Goal: Use online tool/utility

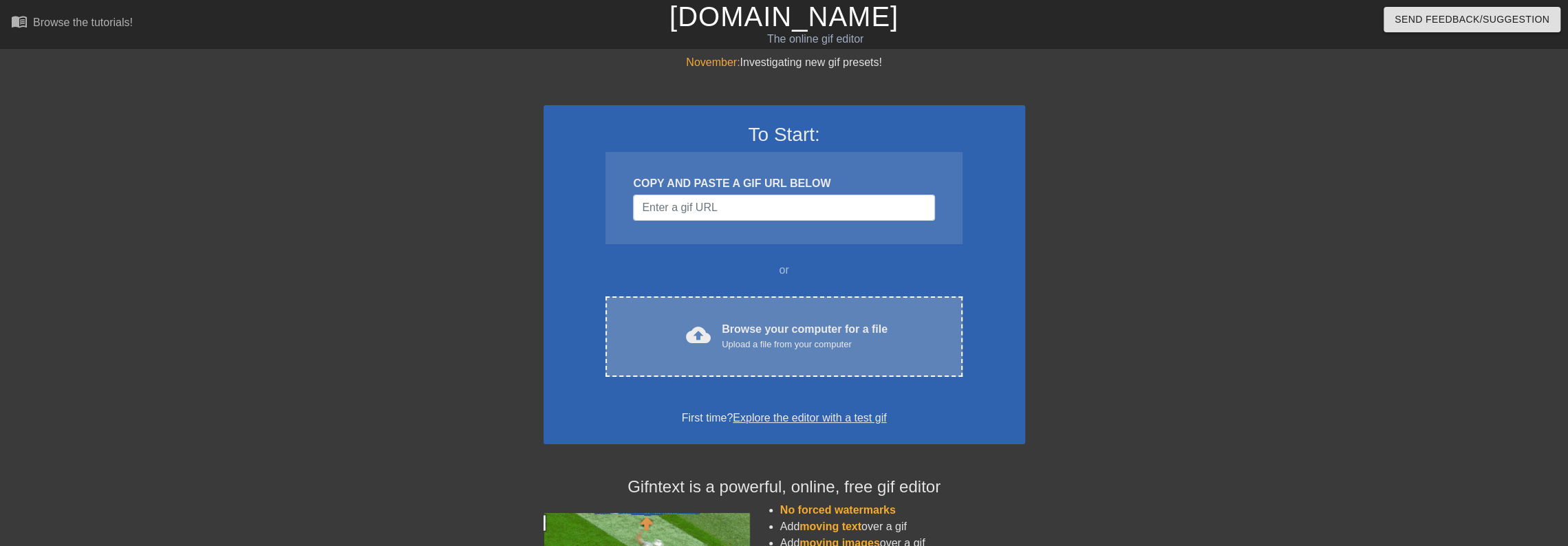
click at [782, 324] on div "Browse your computer for a file Upload a file from your computer" at bounding box center [804, 336] width 166 height 30
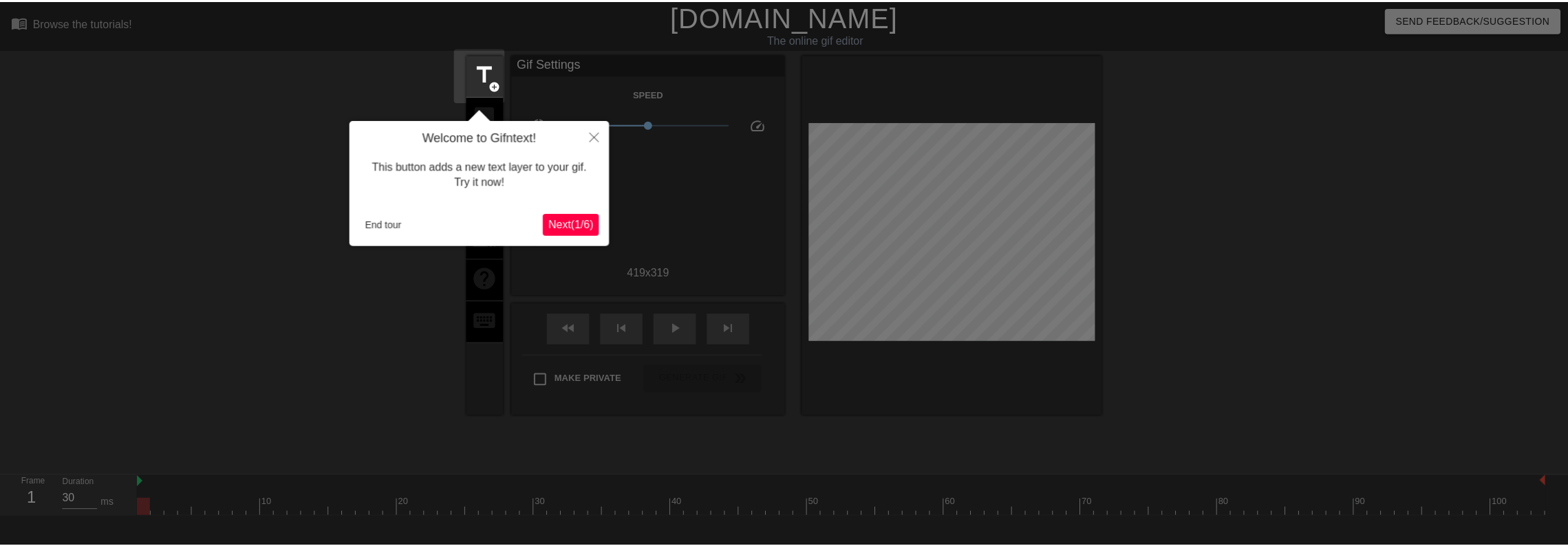
scroll to position [34, 0]
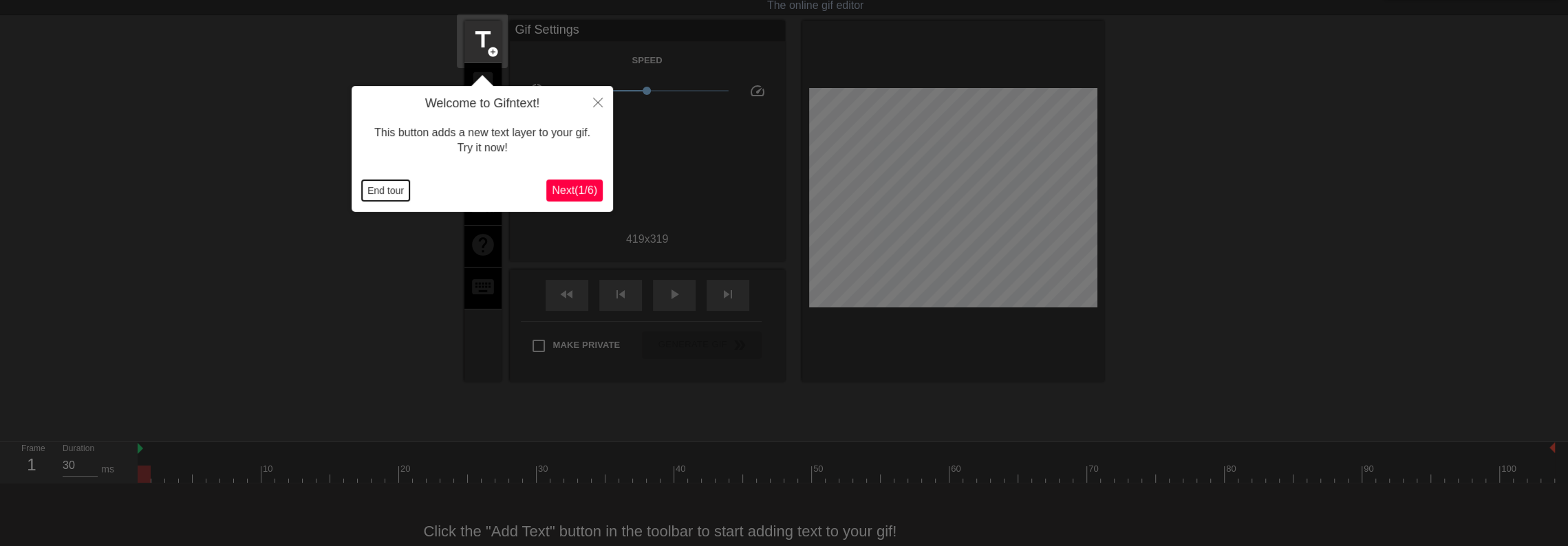
click at [375, 195] on button "End tour" at bounding box center [386, 191] width 47 height 21
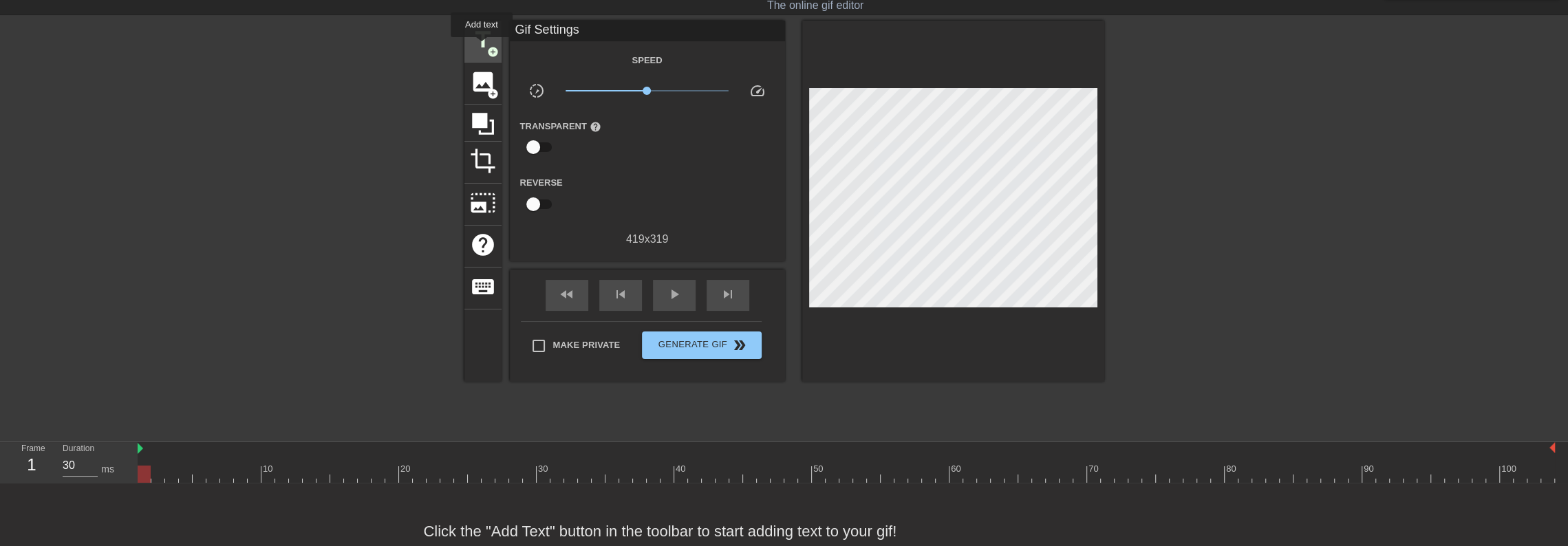
click at [482, 47] on span "title" at bounding box center [483, 40] width 26 height 26
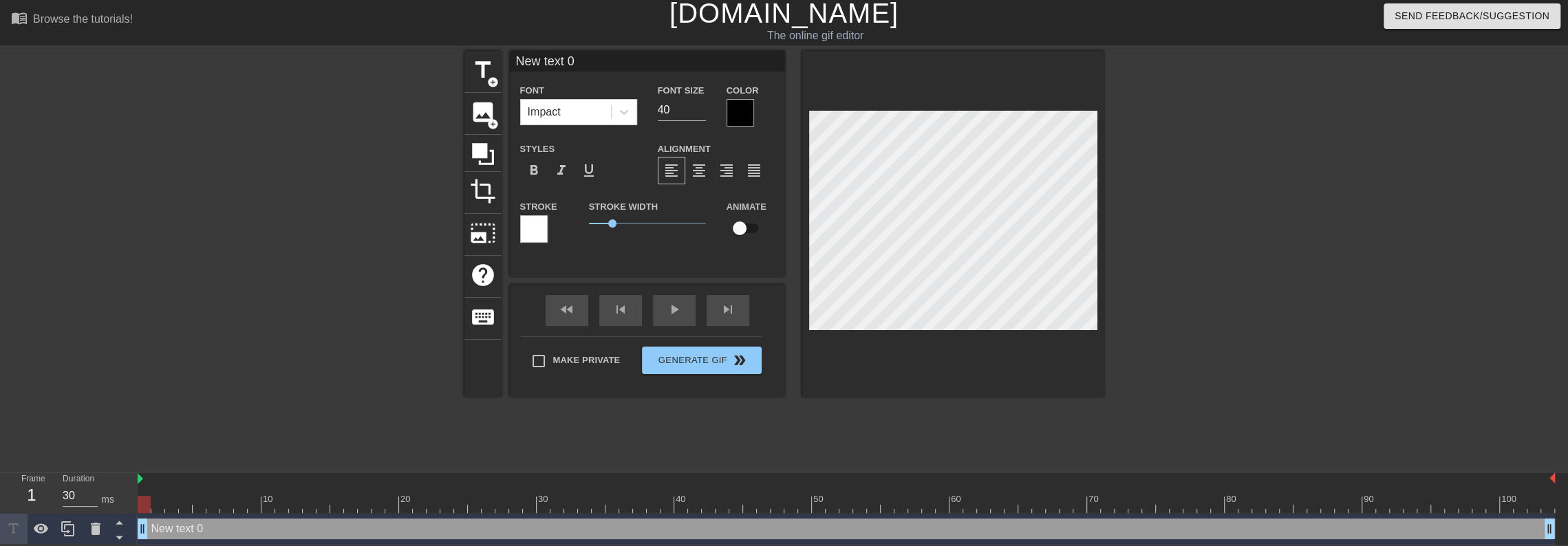
scroll to position [2, 4]
type input "H"
type textarea "H"
type input "S"
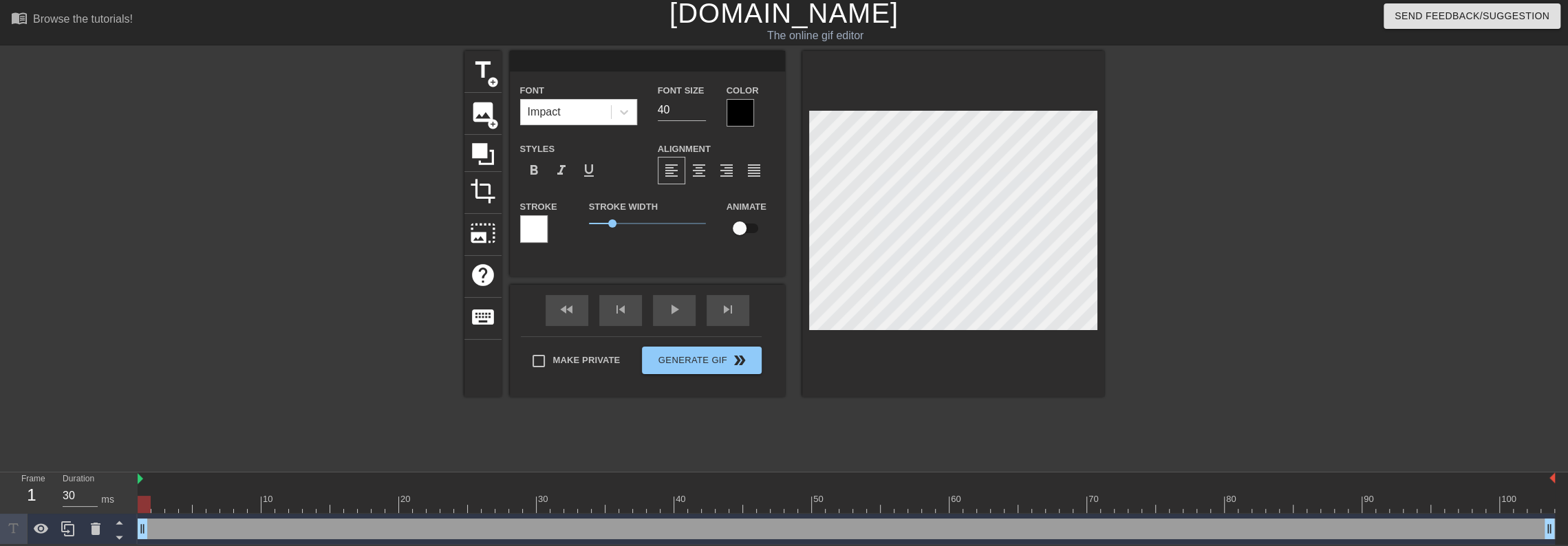
type textarea "S"
type input "So"
type textarea "So"
type input "So"
type textarea "So"
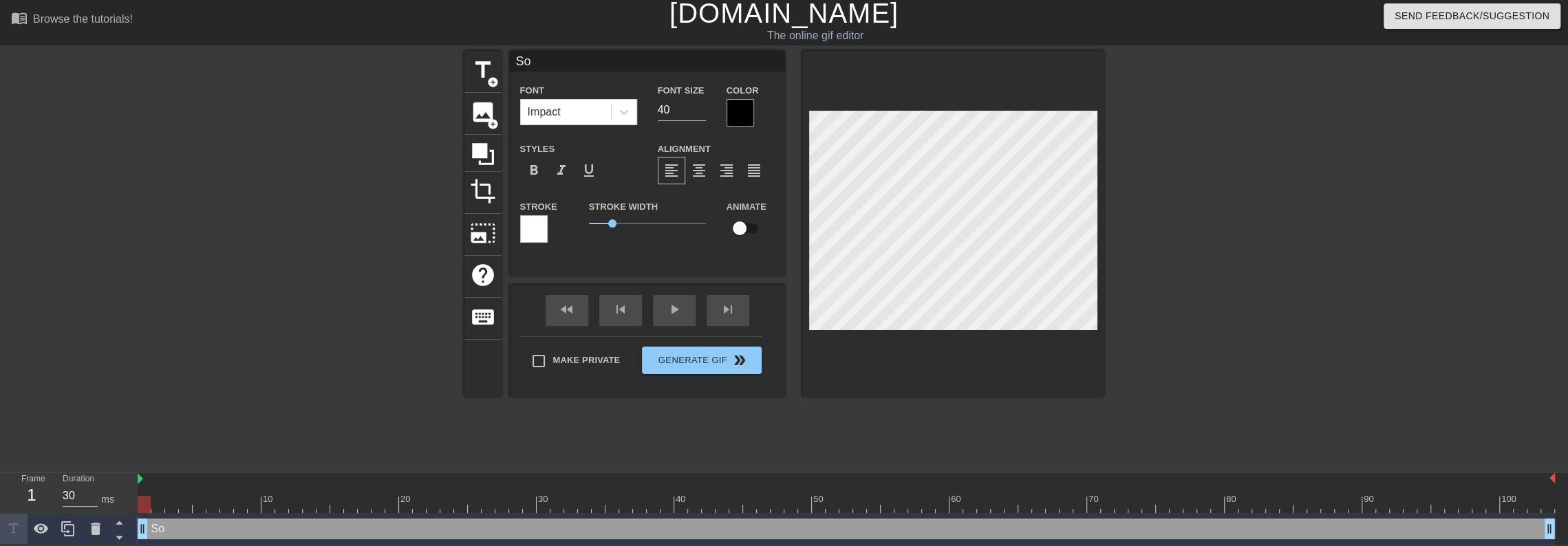
type input "So b"
type textarea "So b"
type input "So be"
type textarea "So be"
type input "So be i"
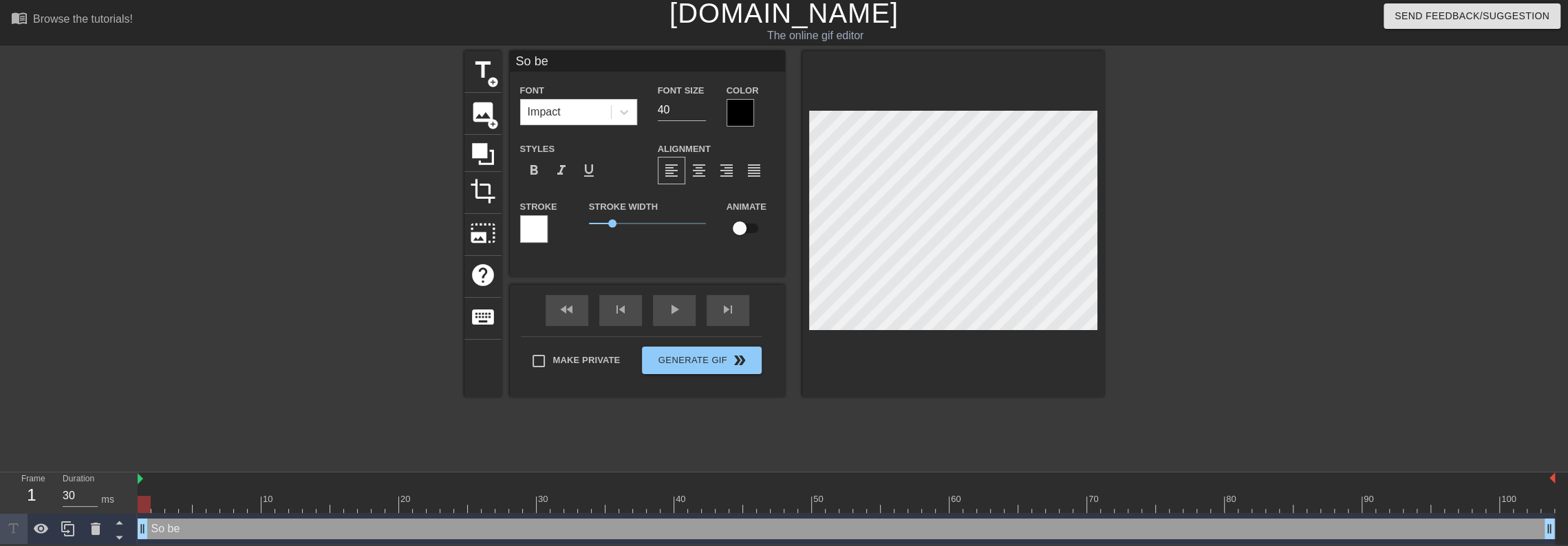
type textarea "So be i"
type input "So be it"
type textarea "So be it"
type input "So be it"
type textarea "So be it"
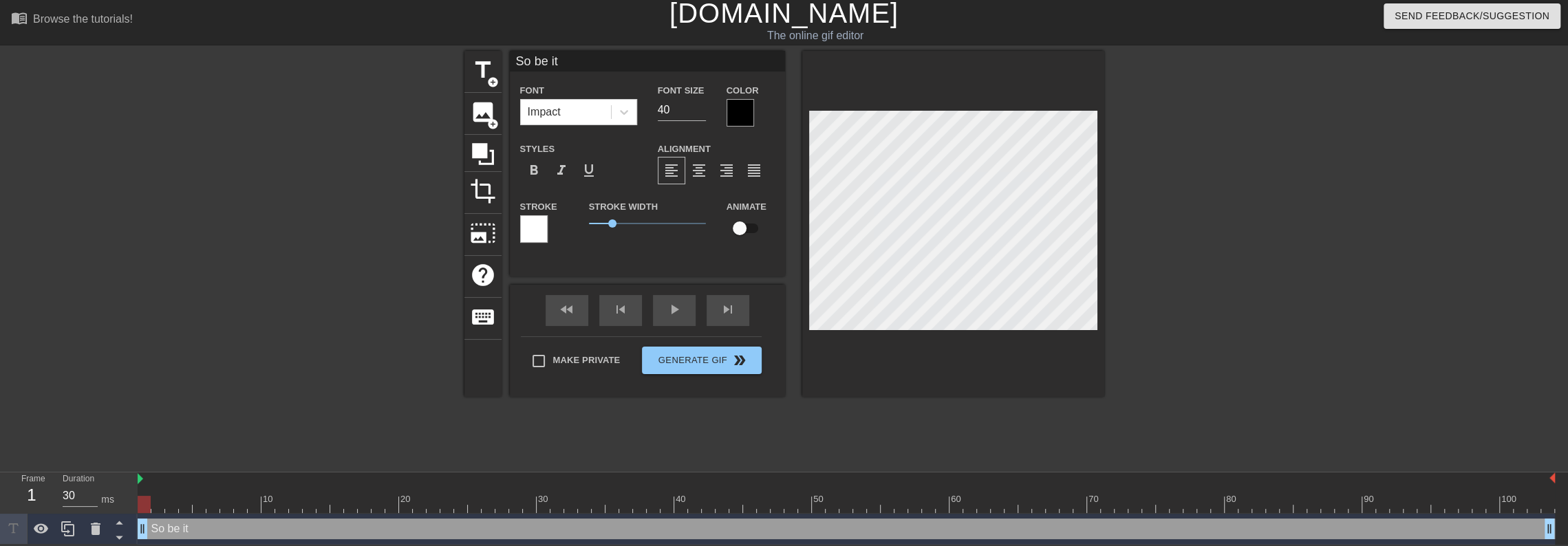
scroll to position [2, 3]
type input "So be it"
type textarea "So be it."
type input "So be it.."
type textarea "So be it.."
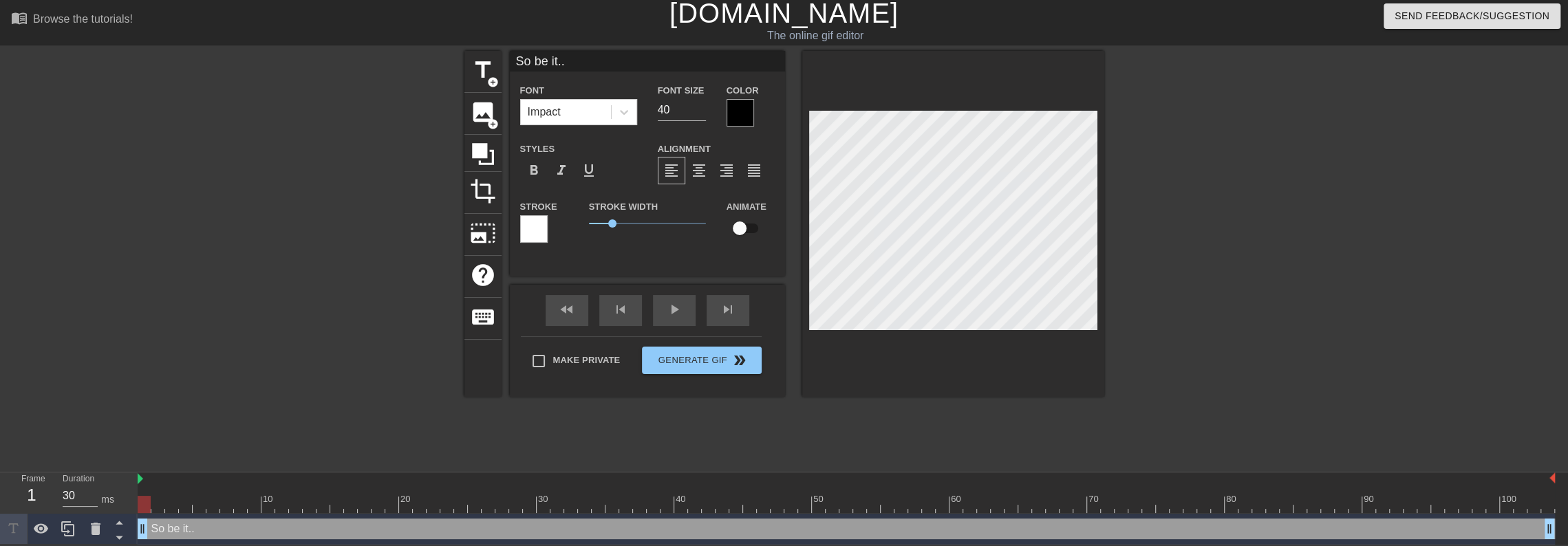
click at [739, 110] on div at bounding box center [740, 112] width 27 height 27
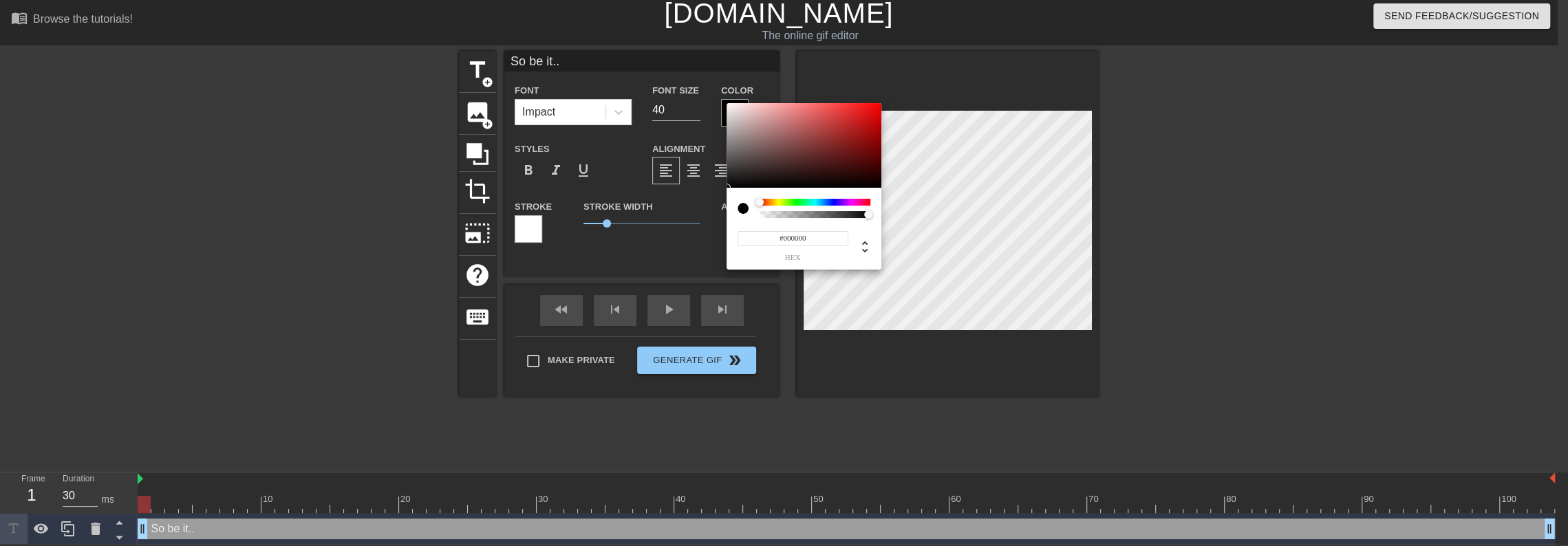
scroll to position [0, 0]
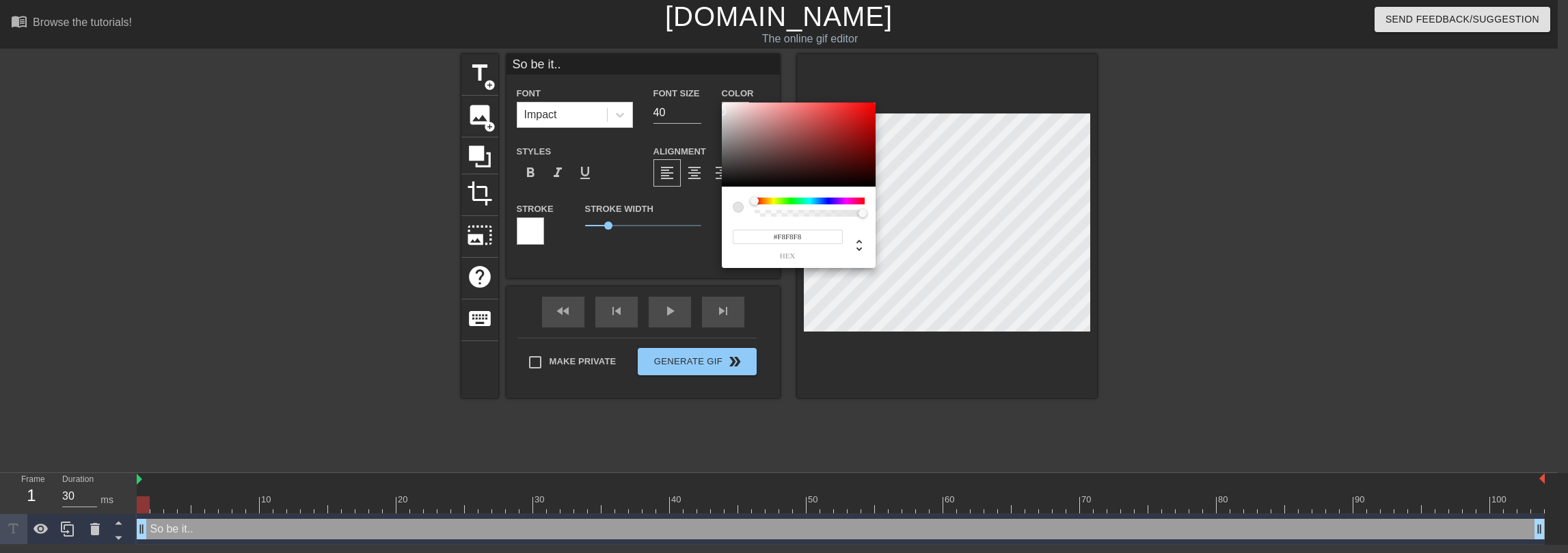
type input "#FFFFFF"
drag, startPoint x: 748, startPoint y: 134, endPoint x: 711, endPoint y: 94, distance: 54.5
click at [711, 94] on div "#FFFFFF hex" at bounding box center [784, 276] width 1568 height 553
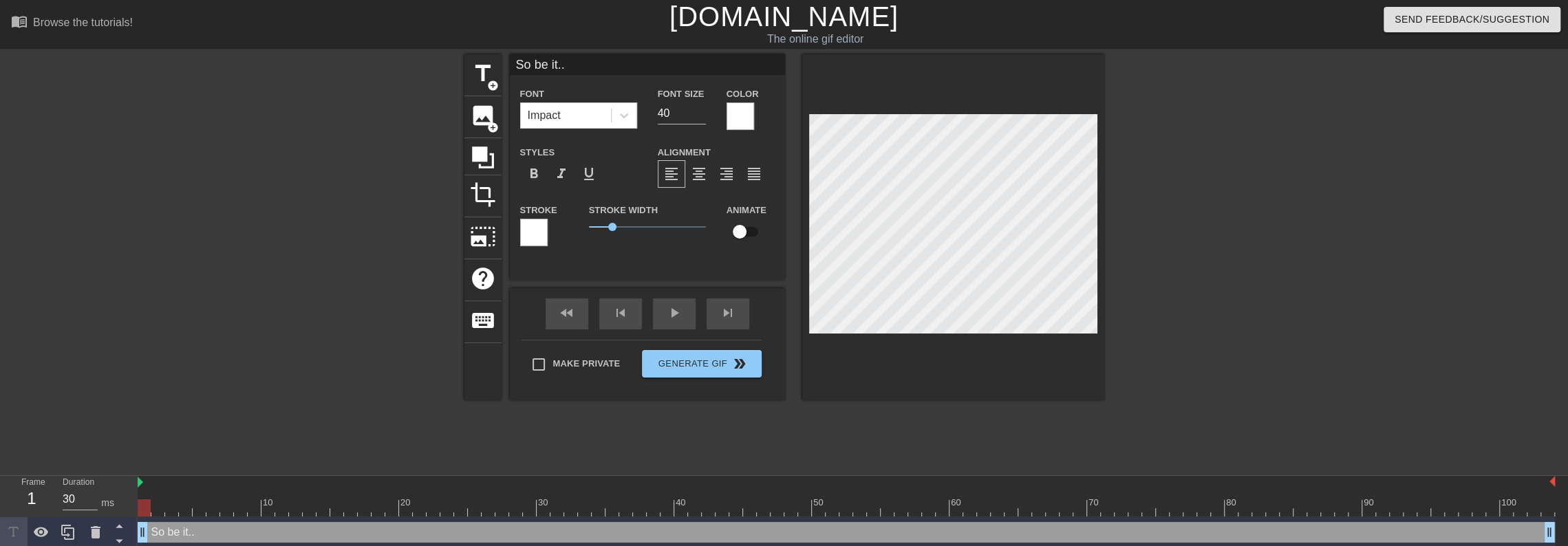
click at [542, 240] on div at bounding box center [533, 232] width 27 height 27
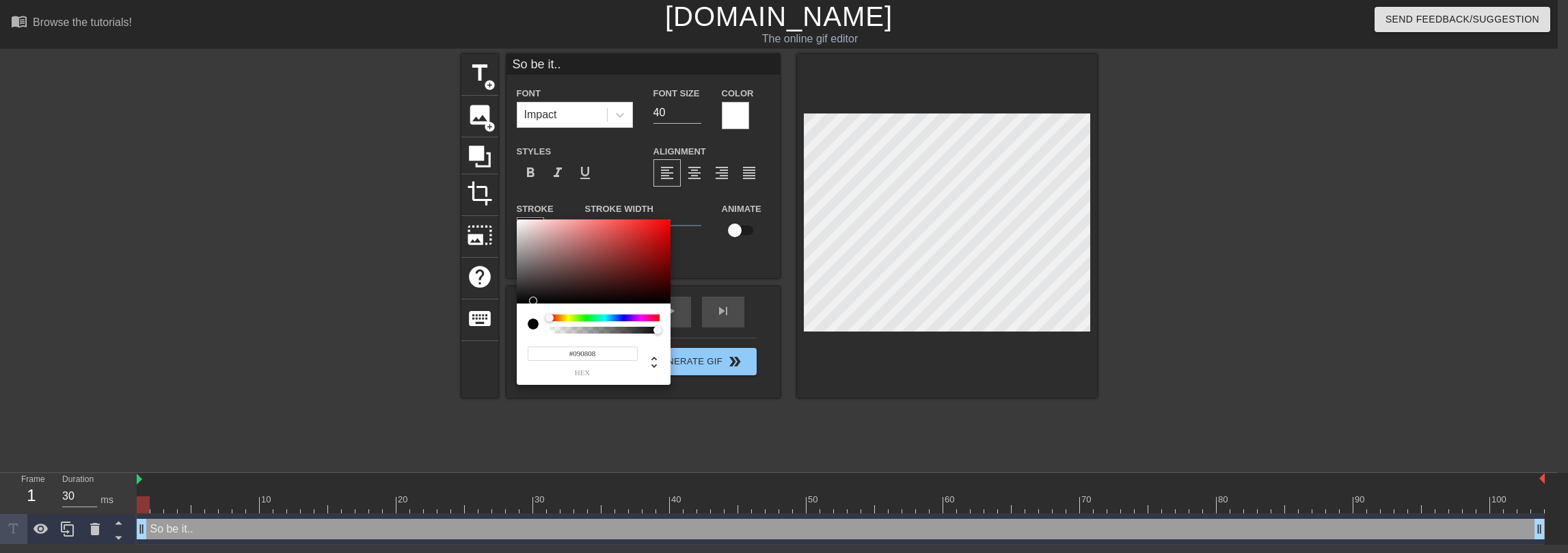
type input "#000000"
drag, startPoint x: 556, startPoint y: 270, endPoint x: 463, endPoint y: 342, distance: 117.6
click at [463, 342] on div "#000000 hex" at bounding box center [784, 276] width 1568 height 553
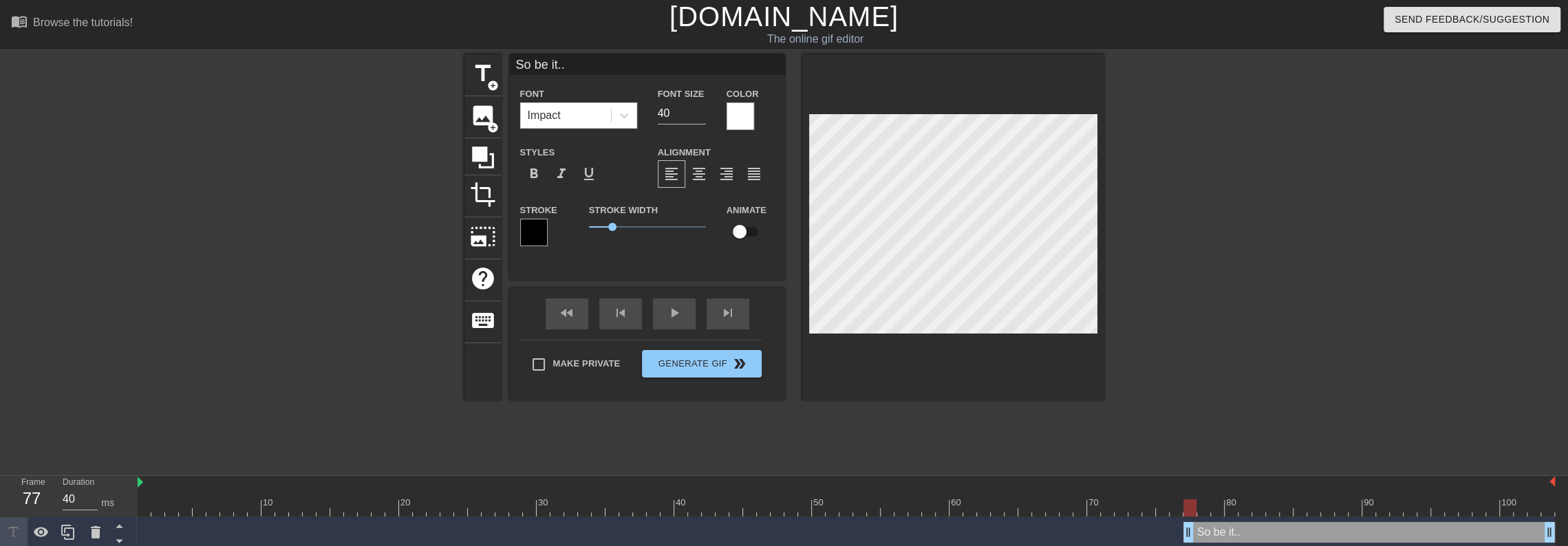
drag, startPoint x: 142, startPoint y: 532, endPoint x: 1185, endPoint y: 533, distance: 1043.0
click at [562, 317] on div "fast_rewind" at bounding box center [566, 314] width 42 height 31
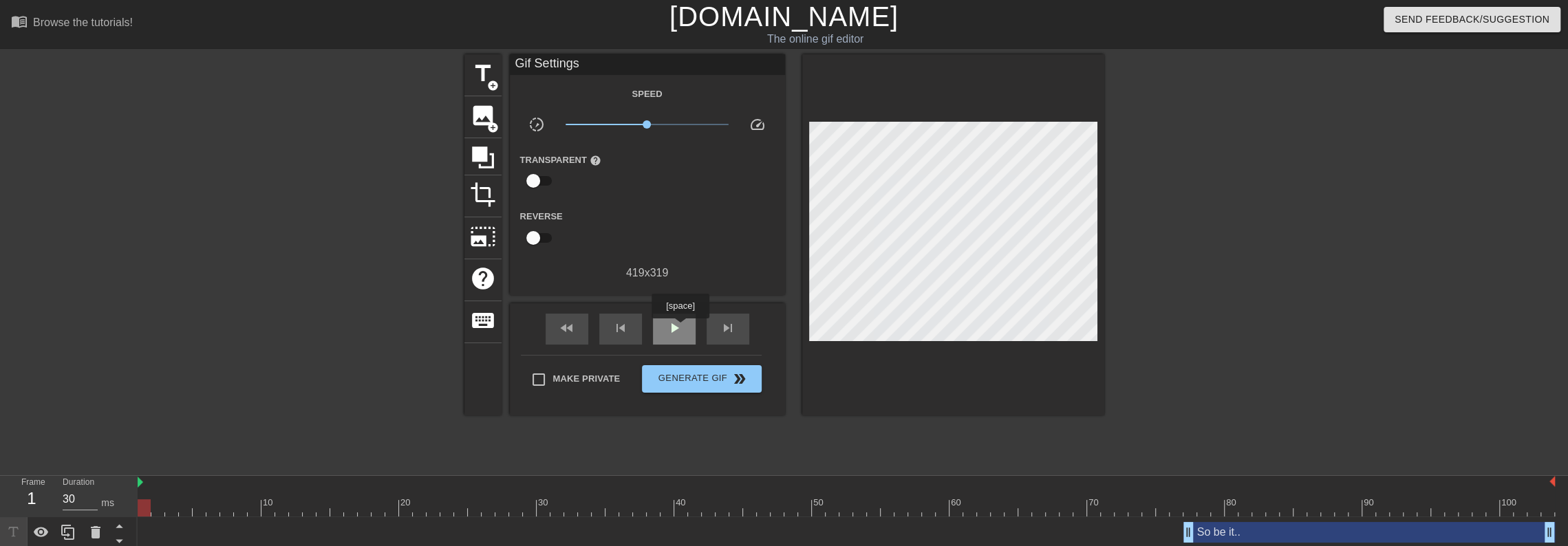
click at [680, 328] on span "play_arrow" at bounding box center [674, 328] width 17 height 17
click at [69, 533] on icon at bounding box center [69, 532] width 17 height 17
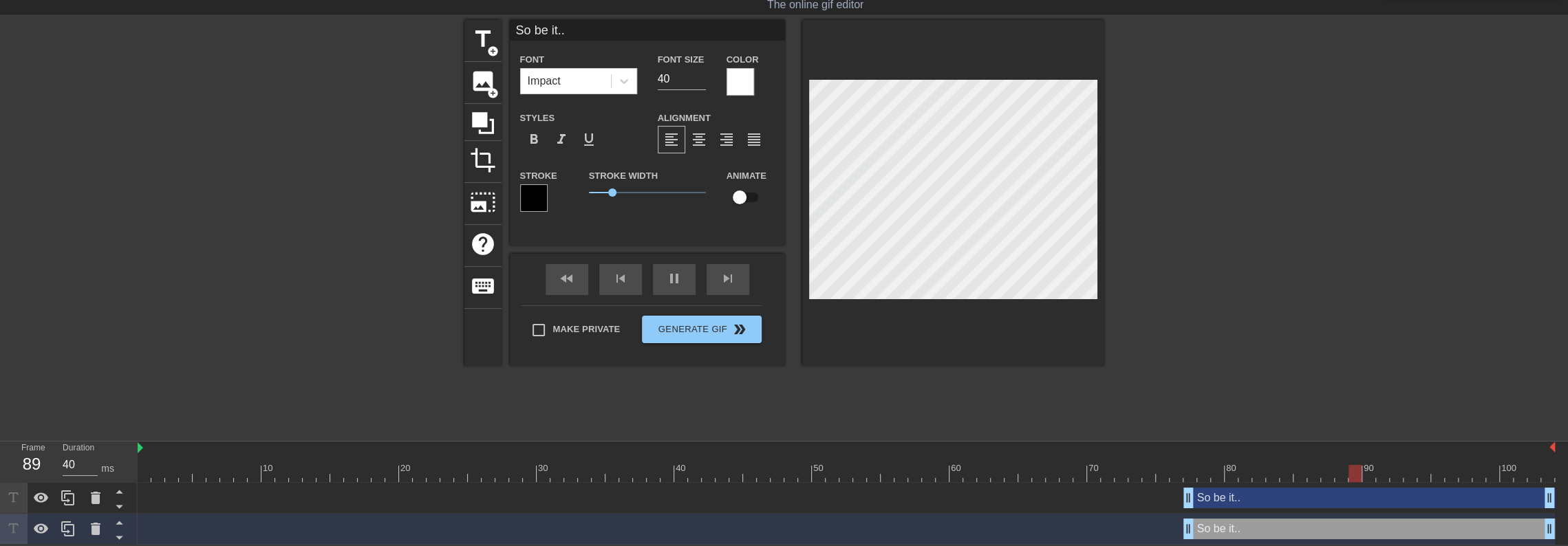
scroll to position [2, 1]
click at [1243, 532] on div "So be it.. drag_handle drag_handle" at bounding box center [1369, 529] width 372 height 21
click at [671, 278] on div "pause" at bounding box center [673, 279] width 42 height 31
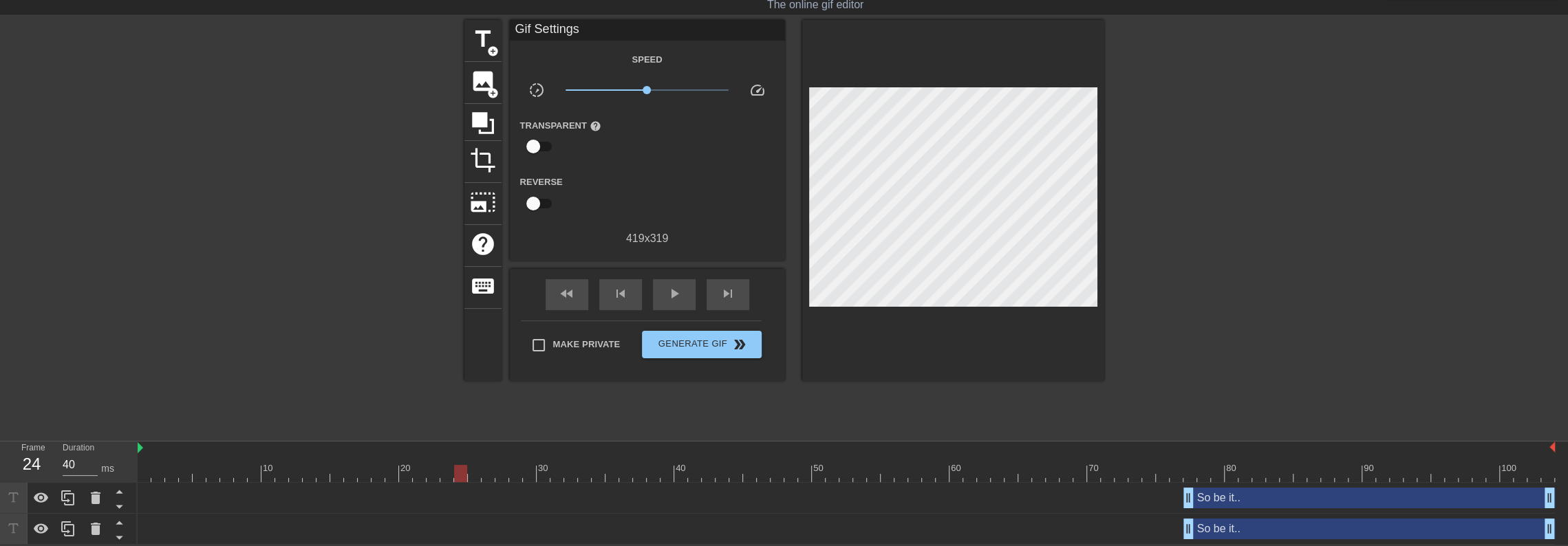
click at [1045, 514] on div "So be it.. drag_handle drag_handle" at bounding box center [846, 528] width 1418 height 31
click at [1043, 533] on div "So be it.. drag_handle drag_handle" at bounding box center [846, 529] width 1418 height 21
click at [1216, 534] on div "So be it.. drag_handle drag_handle" at bounding box center [1369, 529] width 372 height 21
click at [1236, 524] on div "So be it.. drag_handle drag_handle" at bounding box center [1369, 529] width 372 height 21
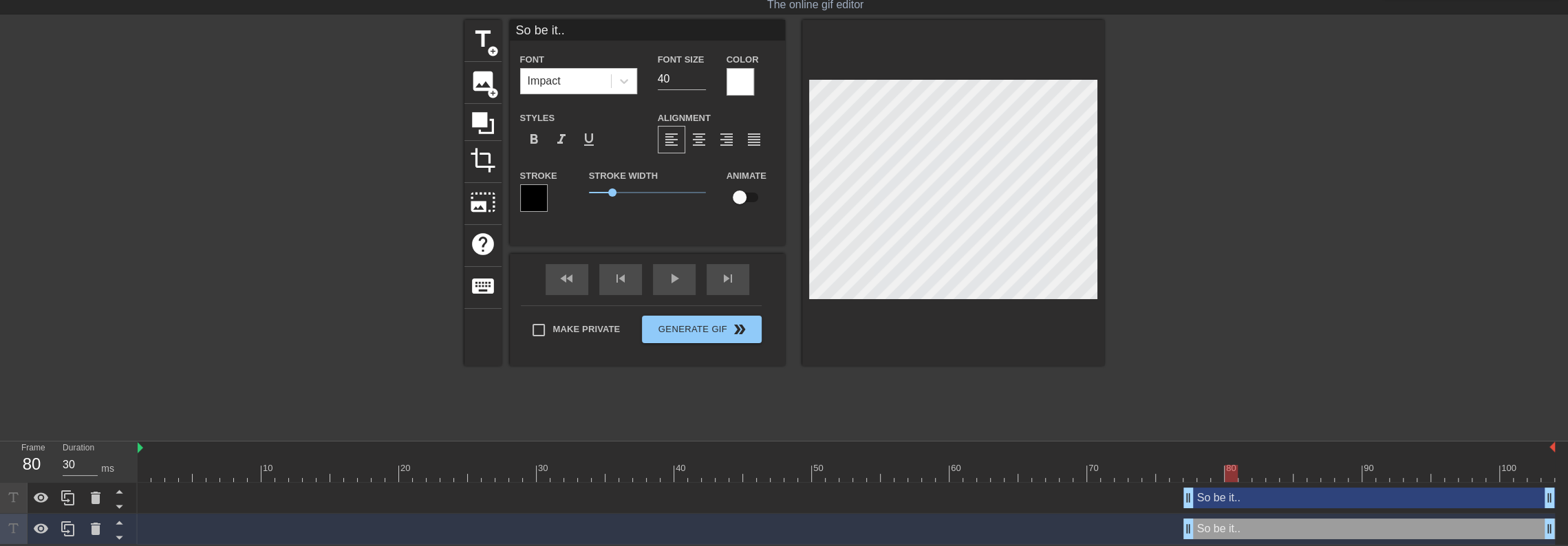
drag, startPoint x: 463, startPoint y: 476, endPoint x: 1235, endPoint y: 459, distance: 772.2
click at [1235, 459] on div "10 20 30 40 50 60 70 80 90 100" at bounding box center [846, 461] width 1418 height 40
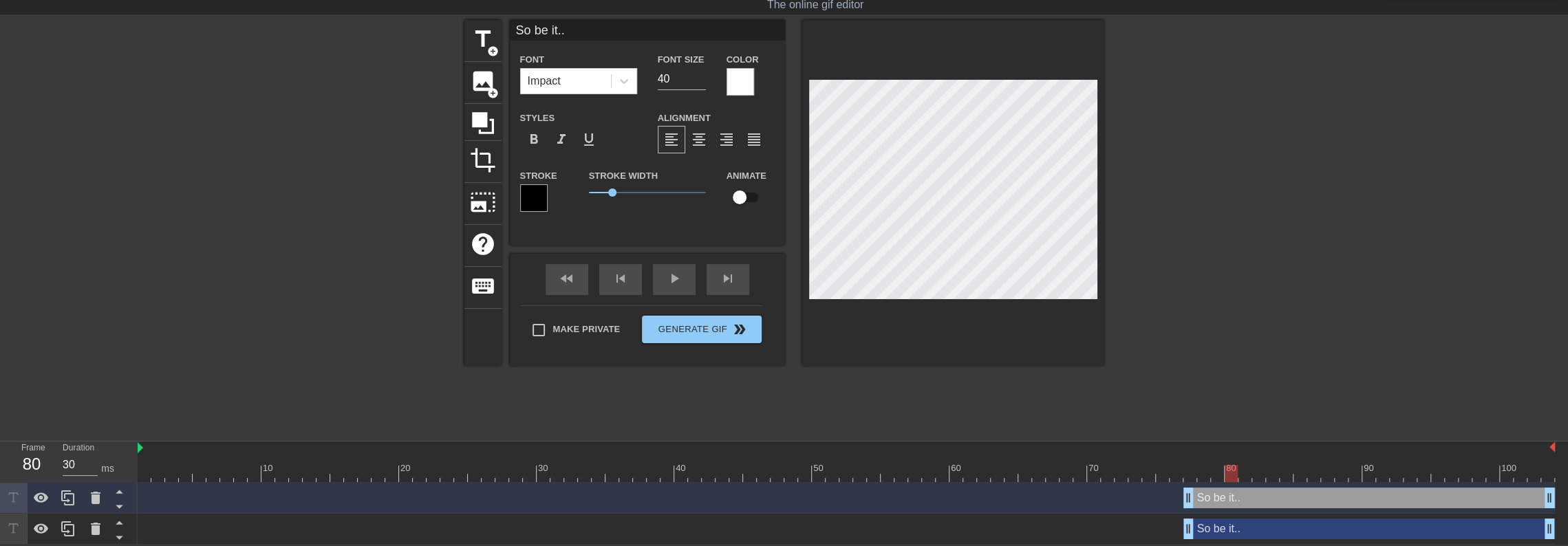
click at [1244, 299] on div at bounding box center [1224, 226] width 206 height 413
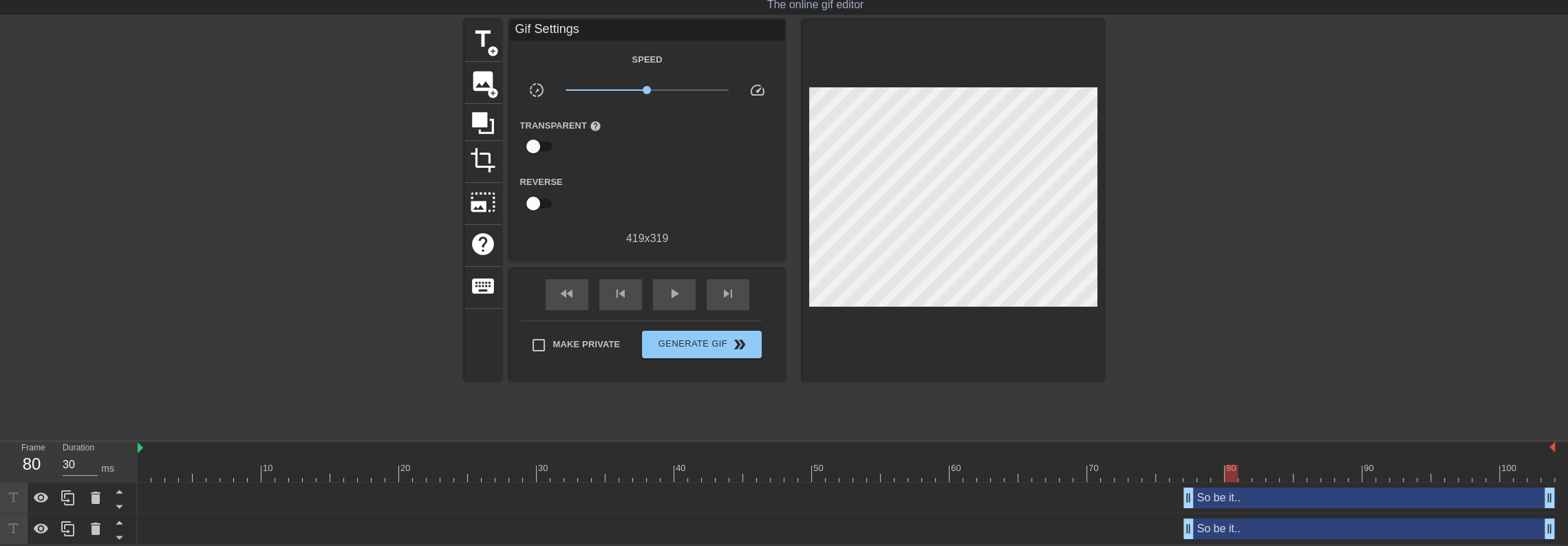
click at [1187, 289] on div at bounding box center [1224, 226] width 206 height 413
drag, startPoint x: 1189, startPoint y: 530, endPoint x: 1382, endPoint y: 533, distance: 193.0
click at [1326, 301] on div at bounding box center [1224, 226] width 206 height 413
click at [558, 289] on div "fast_rewind" at bounding box center [566, 294] width 42 height 31
click at [666, 290] on span "play_arrow" at bounding box center [674, 294] width 17 height 17
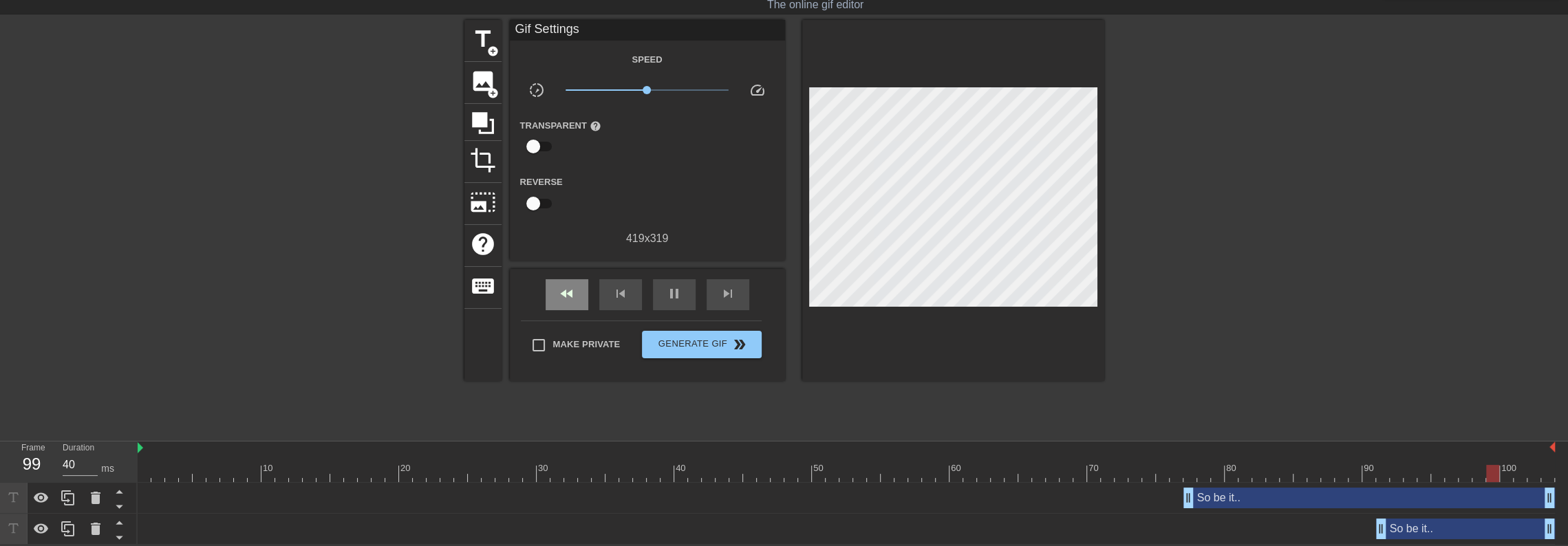
click at [566, 299] on span "fast_rewind" at bounding box center [567, 294] width 17 height 17
click at [668, 286] on span "pause" at bounding box center [674, 294] width 17 height 17
click at [143, 476] on div at bounding box center [846, 474] width 1418 height 17
click at [160, 476] on div at bounding box center [846, 474] width 1418 height 17
drag, startPoint x: 155, startPoint y: 473, endPoint x: 226, endPoint y: 481, distance: 71.4
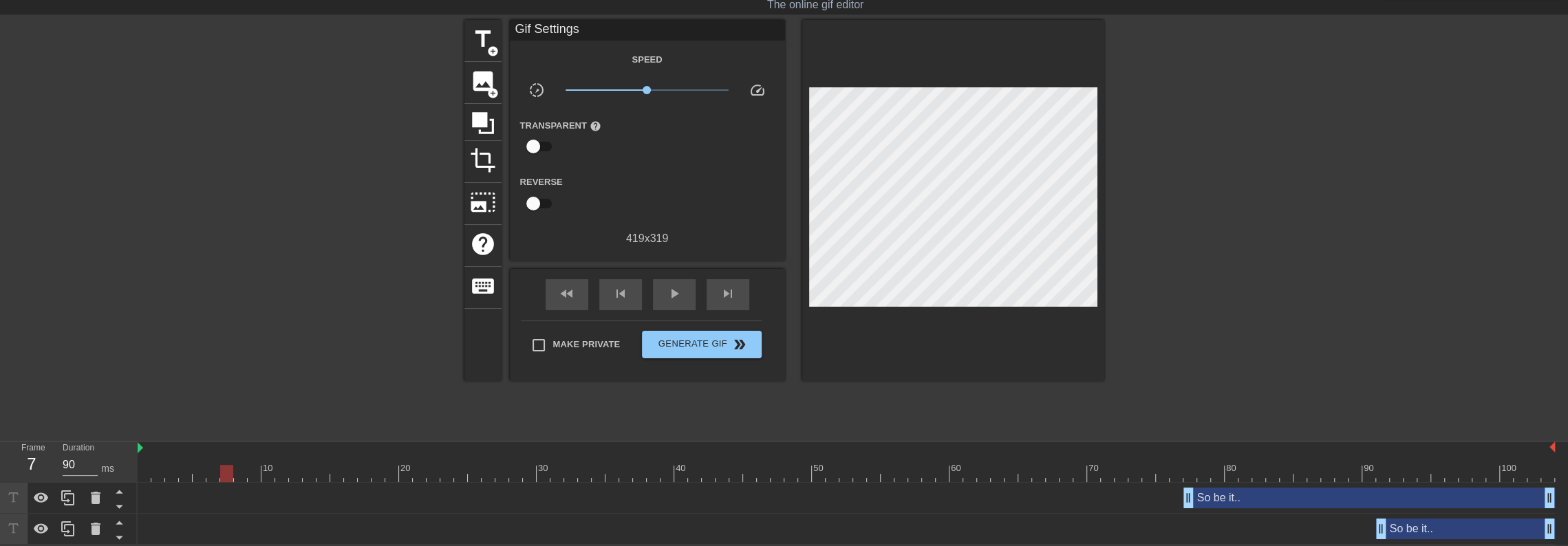
click at [226, 481] on div "10 20 30 40 50 60 70 80 90 100 So be it.. drag_handle drag_handle So be it.. dr…" at bounding box center [852, 493] width 1431 height 103
drag, startPoint x: 83, startPoint y: 471, endPoint x: 60, endPoint y: 464, distance: 24.0
click at [60, 464] on div "Duration 90 ms" at bounding box center [94, 461] width 83 height 39
drag, startPoint x: 224, startPoint y: 476, endPoint x: 529, endPoint y: 493, distance: 305.5
click at [529, 493] on div "10 20 30 40 50 60 70 80 90 100 So be it.. drag_handle drag_handle So be it.. dr…" at bounding box center [852, 493] width 1431 height 103
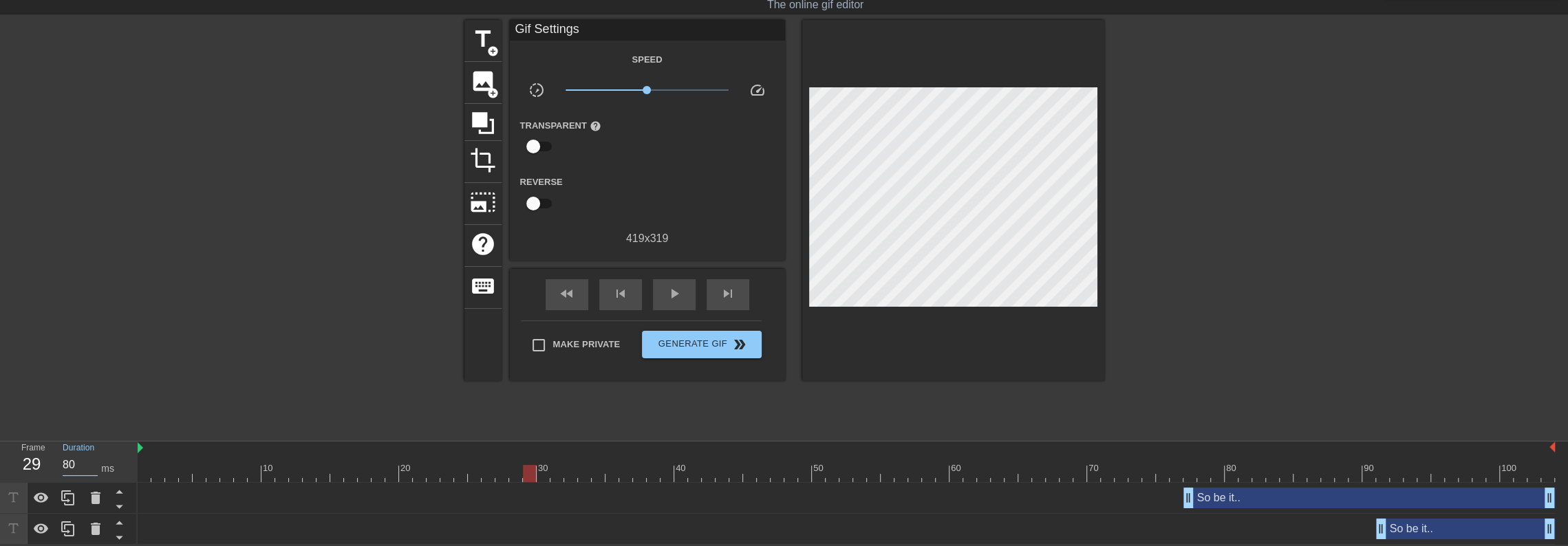
drag, startPoint x: 83, startPoint y: 460, endPoint x: 59, endPoint y: 460, distance: 24.0
click at [59, 460] on div "Duration 80 ms" at bounding box center [94, 461] width 83 height 39
drag, startPoint x: 530, startPoint y: 475, endPoint x: 858, endPoint y: 493, distance: 328.5
click at [858, 493] on div "10 20 30 40 50 60 70 80 90 100 So be it.. drag_handle drag_handle So be it.. dr…" at bounding box center [852, 493] width 1431 height 103
drag, startPoint x: 78, startPoint y: 460, endPoint x: 64, endPoint y: 460, distance: 14.0
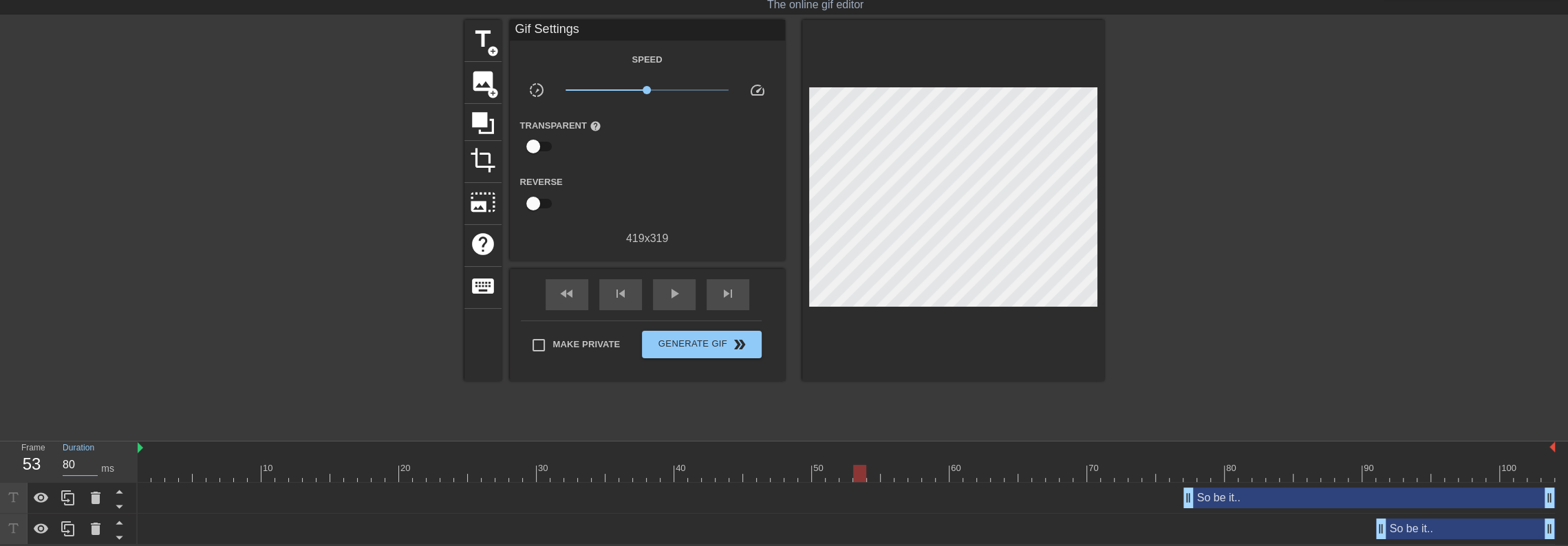
click at [64, 460] on input "80" at bounding box center [80, 464] width 35 height 22
drag, startPoint x: 863, startPoint y: 470, endPoint x: 1291, endPoint y: 485, distance: 428.3
click at [1291, 485] on div "10 20 30 40 50 60 70 80 90 100 So be it.. drag_handle drag_handle So be it.. dr…" at bounding box center [852, 493] width 1431 height 103
drag, startPoint x: 81, startPoint y: 458, endPoint x: 62, endPoint y: 458, distance: 19.0
click at [63, 458] on input "90" at bounding box center [80, 464] width 35 height 22
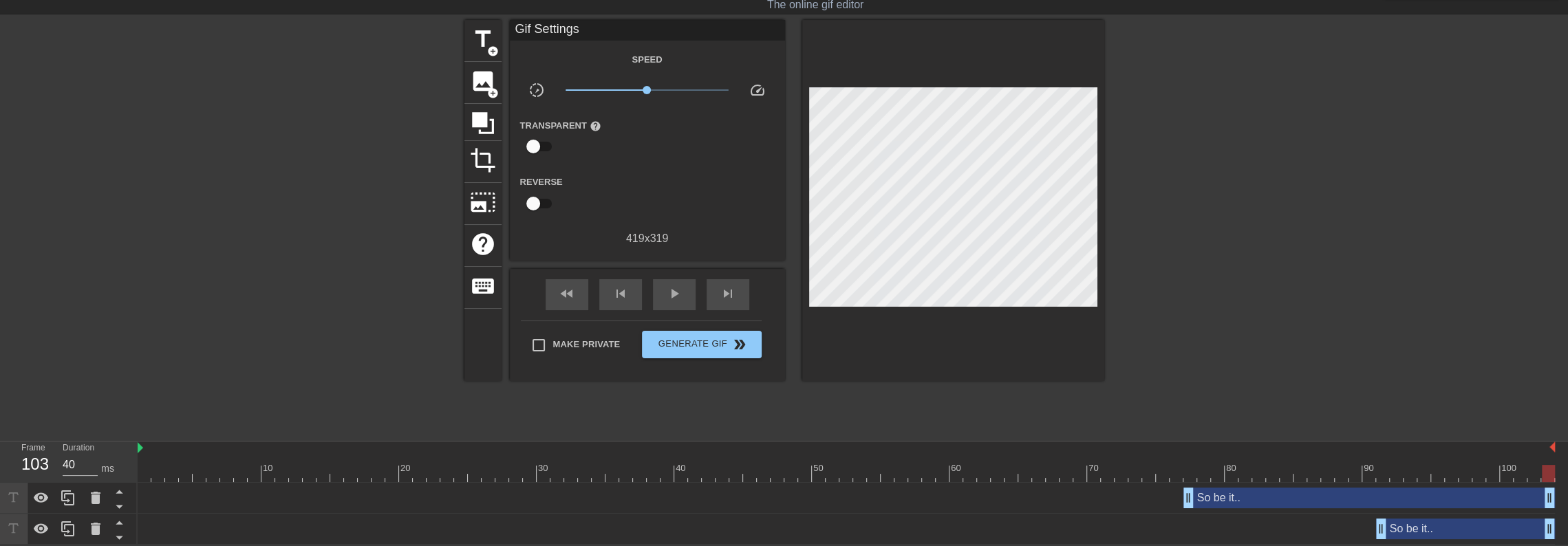
drag, startPoint x: 1291, startPoint y: 473, endPoint x: 1577, endPoint y: 477, distance: 286.0
click at [1568, 477] on html "menu_book Browse the tutorials! [DOMAIN_NAME] The online gif editor Send Feedba…" at bounding box center [784, 255] width 1568 height 579
click at [562, 290] on span "fast_rewind" at bounding box center [567, 294] width 17 height 17
click at [669, 298] on span "play_arrow" at bounding box center [674, 294] width 17 height 17
click at [660, 288] on div "pause" at bounding box center [673, 294] width 42 height 31
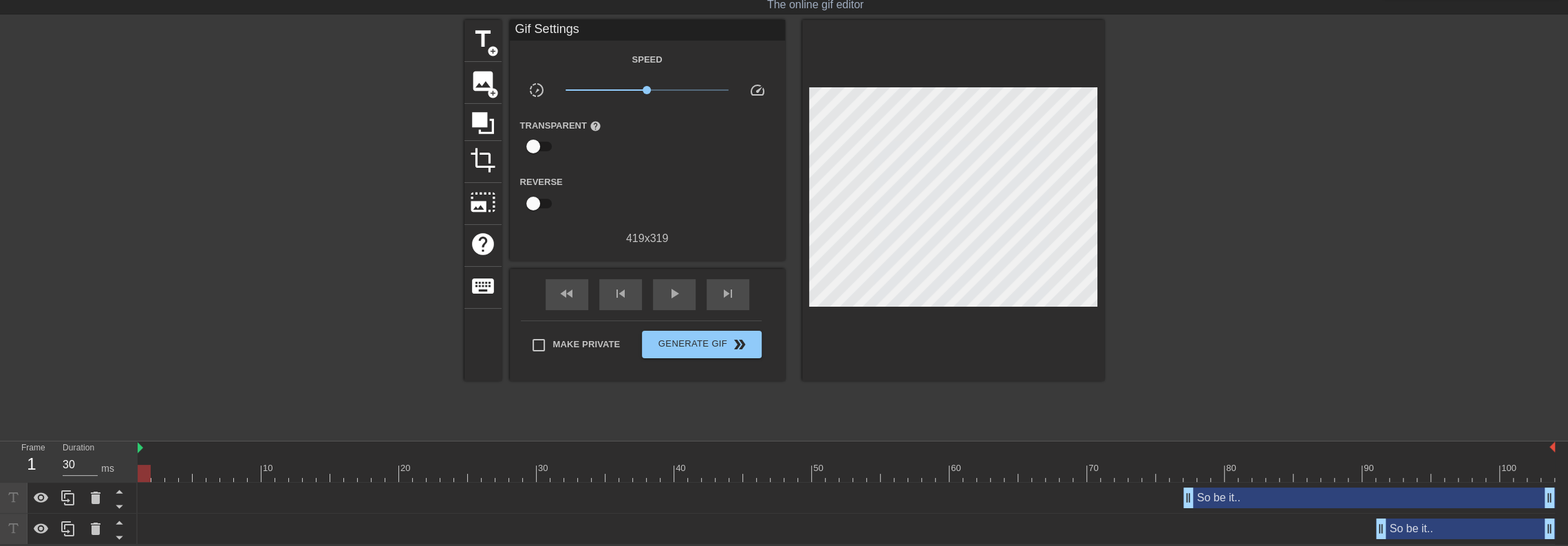
click at [139, 476] on div at bounding box center [846, 474] width 1418 height 17
drag, startPoint x: 69, startPoint y: 462, endPoint x: 241, endPoint y: 524, distance: 182.8
click at [241, 524] on div "So be it.. drag_handle drag_handle" at bounding box center [846, 529] width 1418 height 21
drag, startPoint x: 644, startPoint y: 88, endPoint x: 635, endPoint y: 87, distance: 9.1
click at [635, 87] on span "x0.700" at bounding box center [634, 89] width 8 height 8
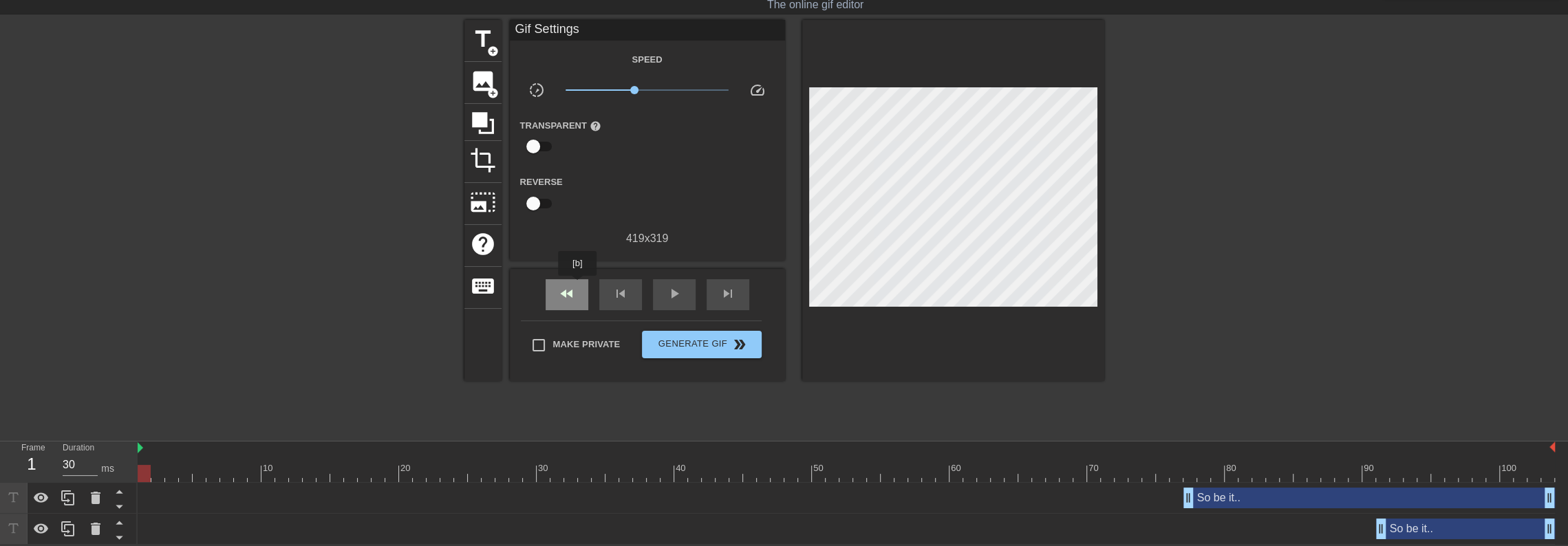
click at [578, 286] on div "fast_rewind" at bounding box center [566, 294] width 42 height 31
click at [671, 301] on span "play_arrow" at bounding box center [674, 294] width 17 height 17
click at [641, 86] on span "x0.851" at bounding box center [641, 89] width 8 height 8
click at [643, 86] on span "x0.902" at bounding box center [643, 89] width 8 height 8
type input "30"
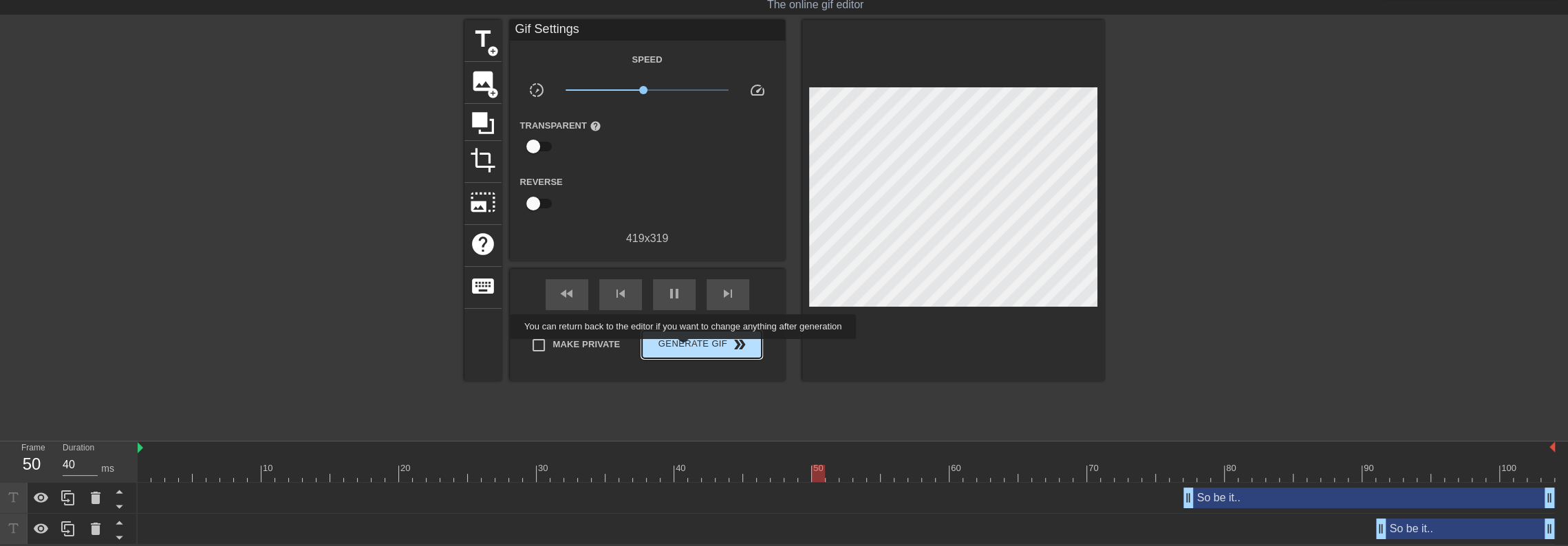
click at [685, 349] on span "Generate Gif double_arrow" at bounding box center [701, 345] width 108 height 17
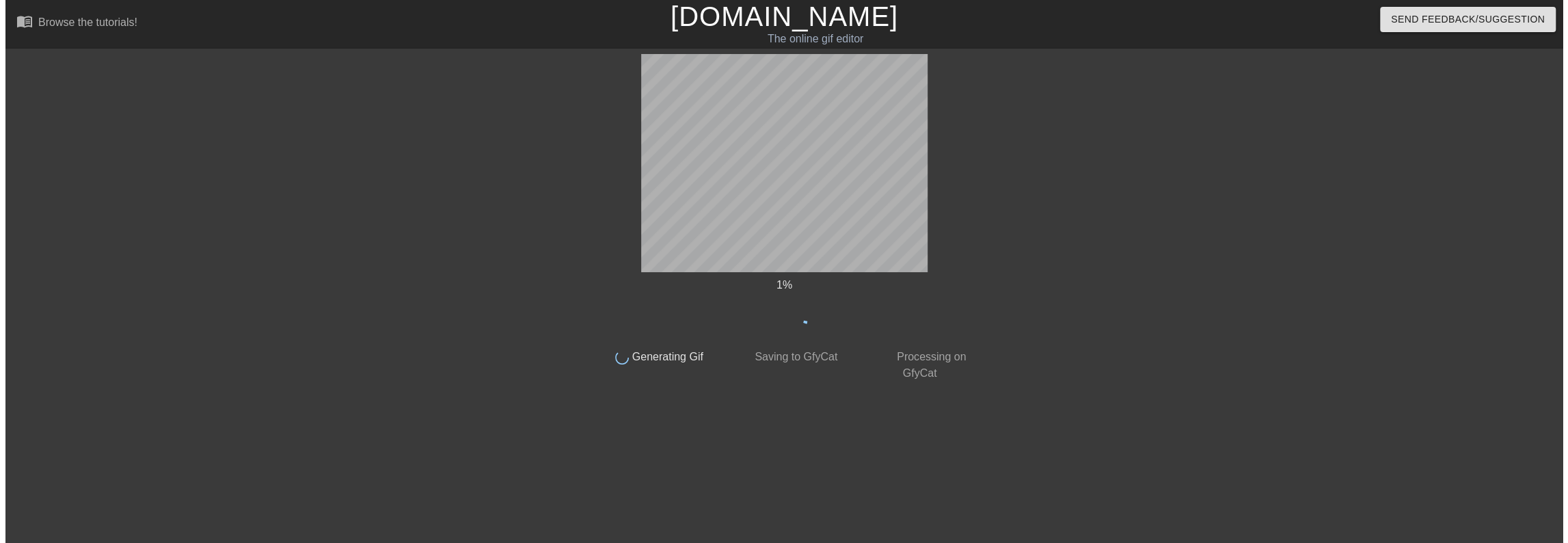
scroll to position [0, 0]
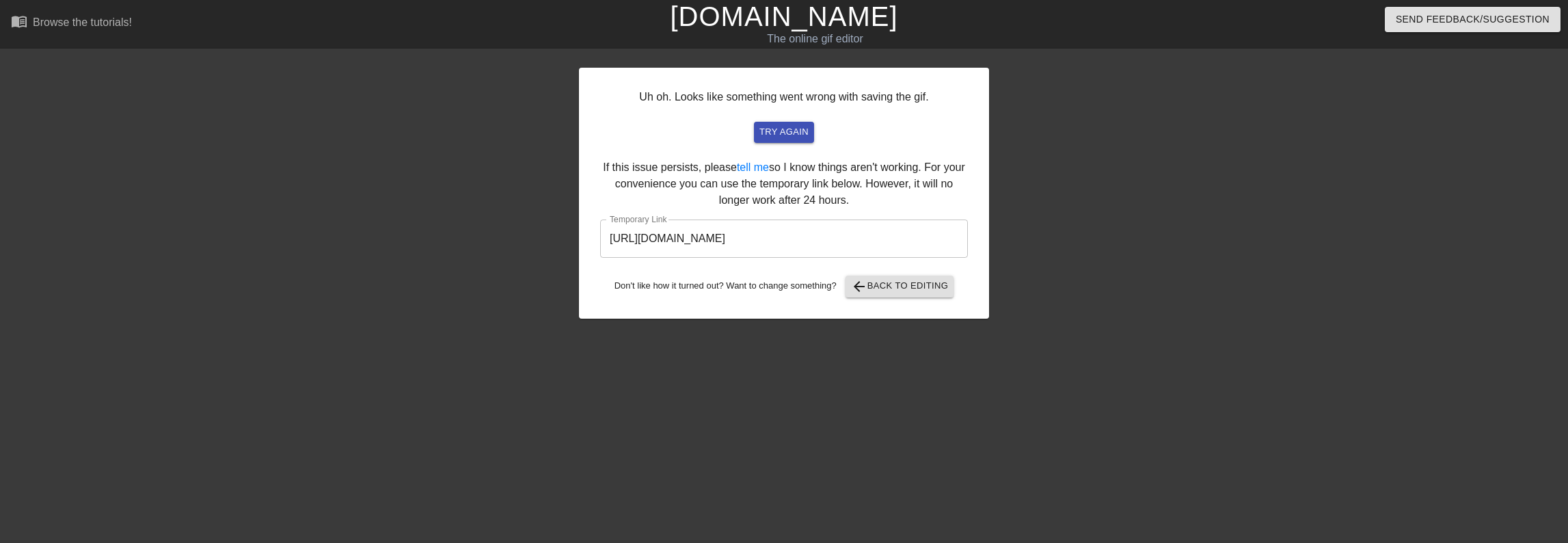
click at [800, 250] on input "[URL][DOMAIN_NAME]" at bounding box center [784, 238] width 368 height 38
